Goal: Task Accomplishment & Management: Complete application form

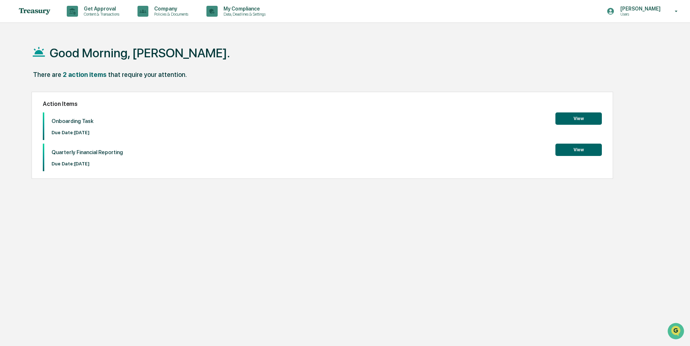
click at [569, 117] on button "View" at bounding box center [578, 118] width 46 height 12
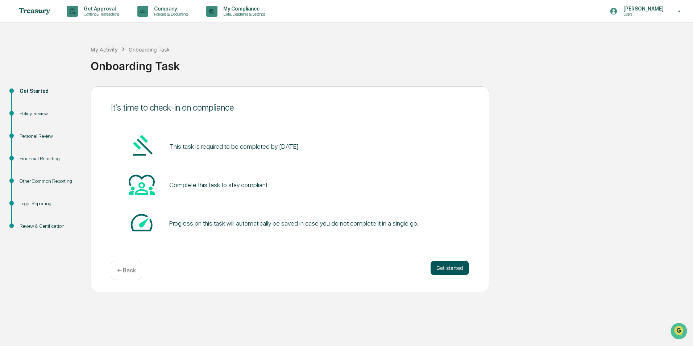
click at [447, 269] on button "Get started" at bounding box center [450, 268] width 38 height 15
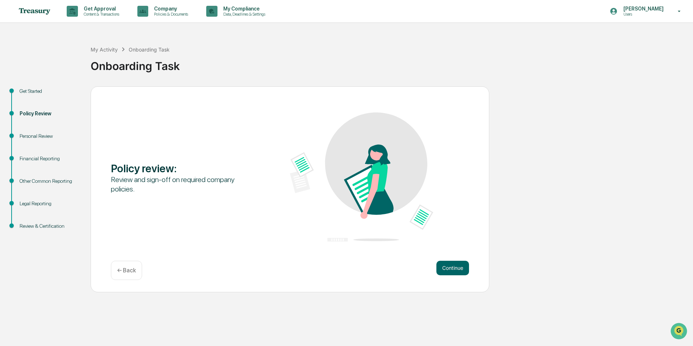
click at [447, 269] on button "Continue" at bounding box center [453, 268] width 33 height 15
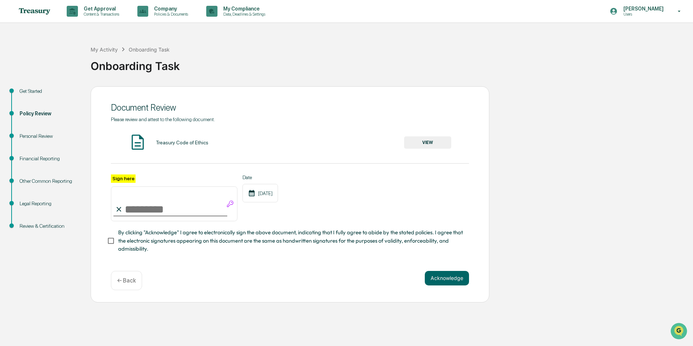
click at [440, 146] on button "VIEW" at bounding box center [427, 142] width 47 height 12
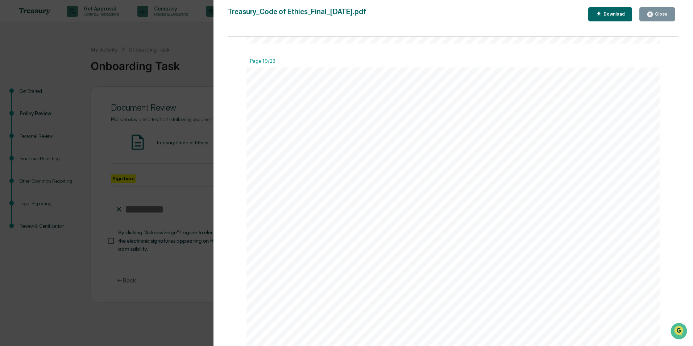
scroll to position [12560, 0]
click at [661, 15] on div "Close" at bounding box center [661, 14] width 14 height 5
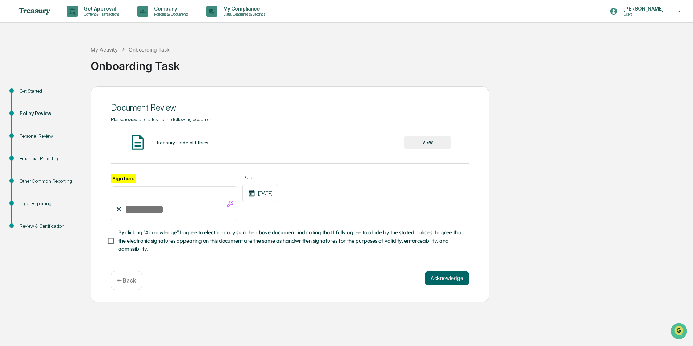
click at [156, 207] on input "Sign here" at bounding box center [174, 203] width 127 height 35
type input "**********"
click at [451, 279] on button "Acknowledge" at bounding box center [447, 278] width 44 height 15
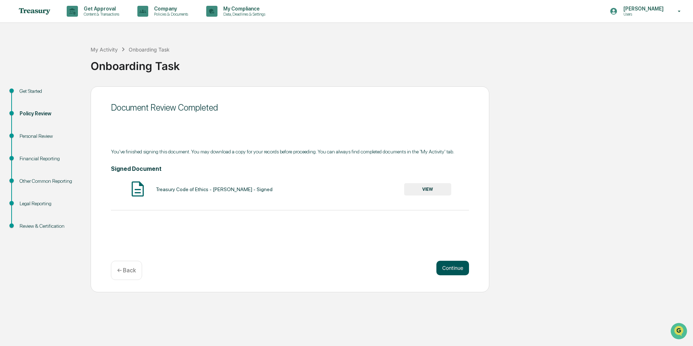
click at [445, 272] on button "Continue" at bounding box center [453, 268] width 33 height 15
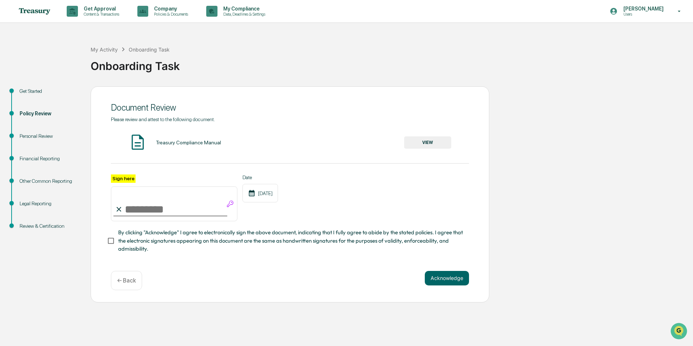
click at [431, 143] on button "VIEW" at bounding box center [427, 142] width 47 height 12
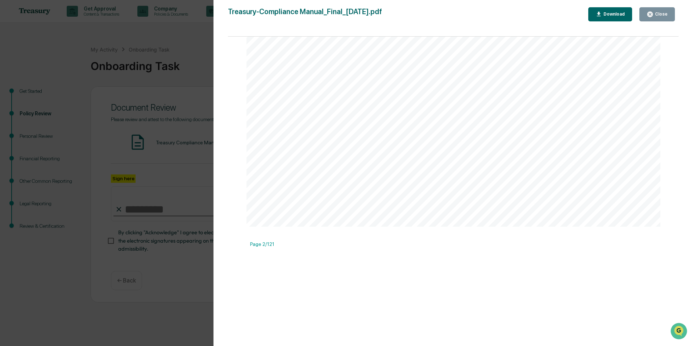
scroll to position [67424, 0]
click at [658, 15] on div "Close" at bounding box center [661, 14] width 14 height 5
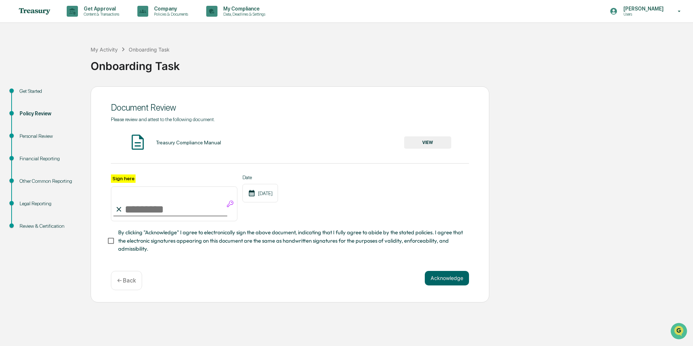
click at [158, 211] on input "Sign here" at bounding box center [174, 203] width 127 height 35
type input "**********"
click at [443, 281] on button "Acknowledge" at bounding box center [447, 278] width 44 height 15
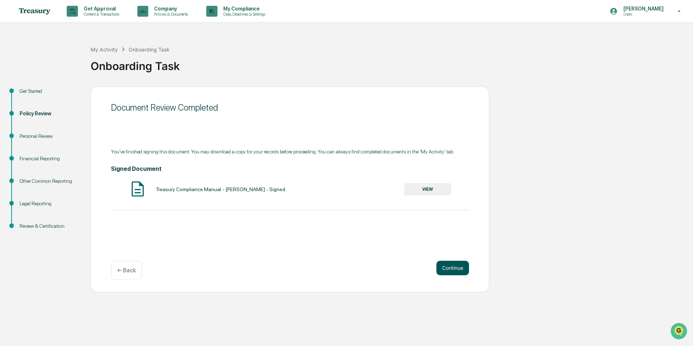
click at [447, 268] on button "Continue" at bounding box center [453, 268] width 33 height 15
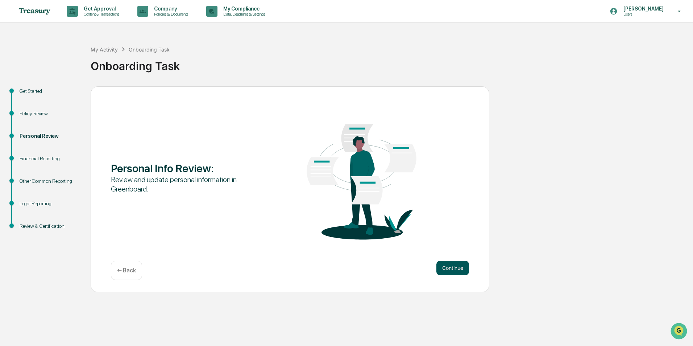
click at [462, 270] on button "Continue" at bounding box center [453, 268] width 33 height 15
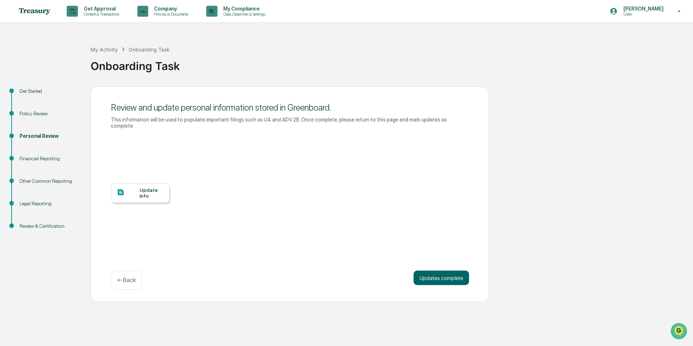
click at [147, 189] on div "Update Info" at bounding box center [152, 193] width 24 height 12
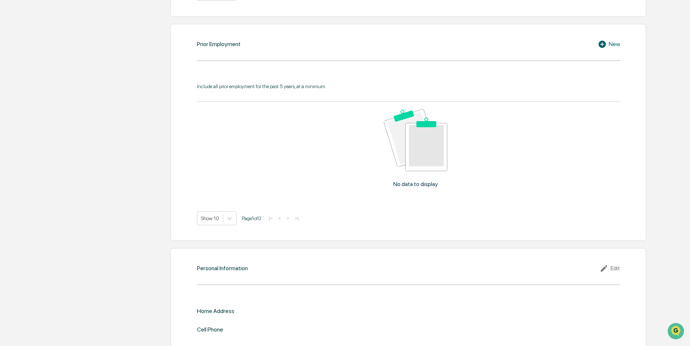
scroll to position [640, 0]
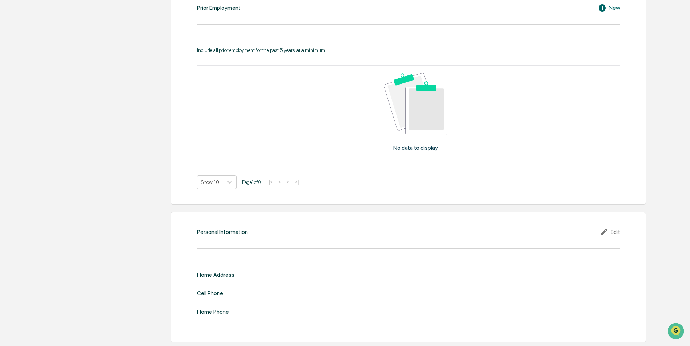
click at [260, 296] on div "Cell Phone" at bounding box center [408, 293] width 423 height 7
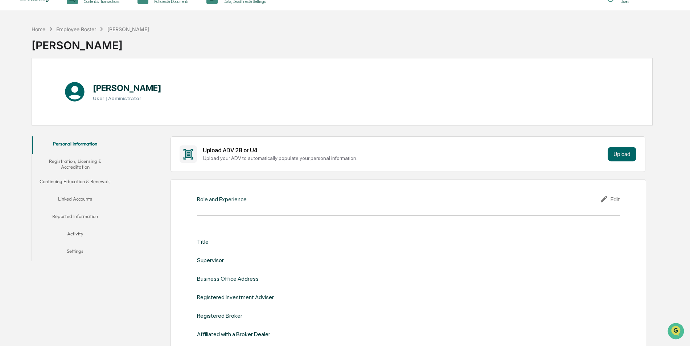
scroll to position [0, 0]
